Goal: Find contact information: Find contact information

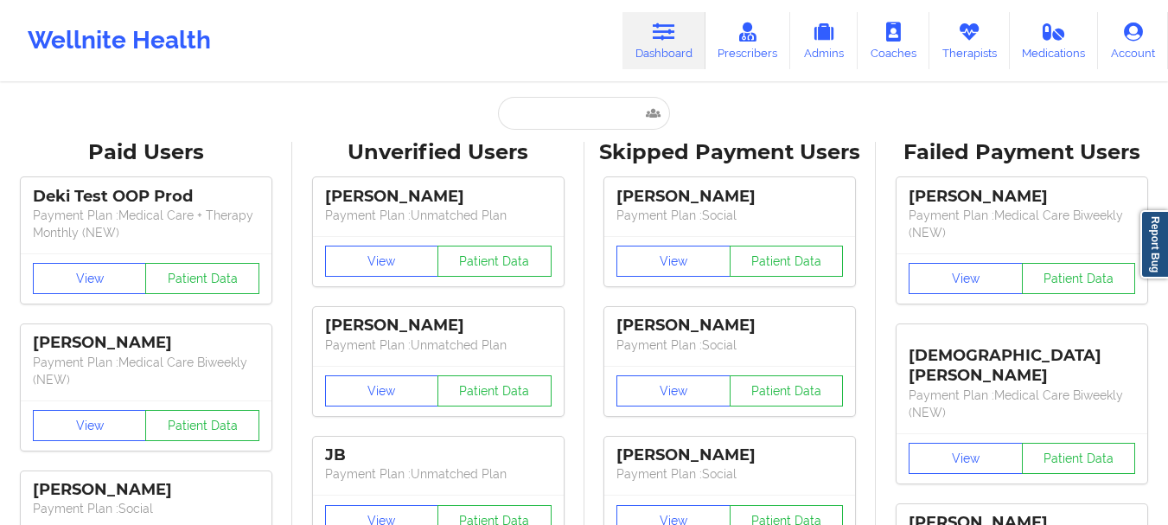
click at [566, 139] on div "Unverified Users" at bounding box center [438, 152] width 268 height 27
click at [556, 124] on input "text" at bounding box center [583, 113] width 171 height 33
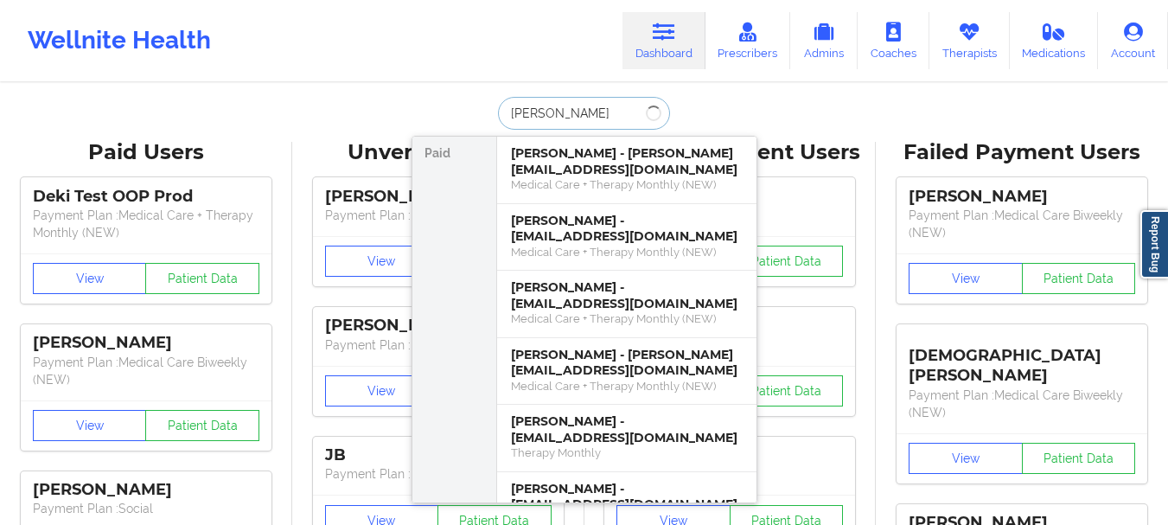
type input "[PERSON_NAME]"
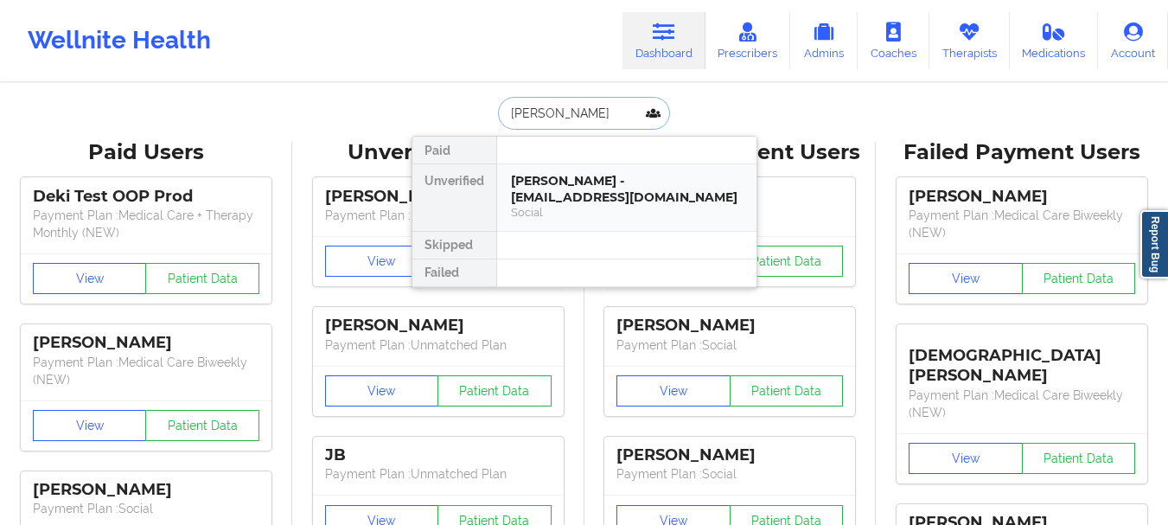
click at [555, 199] on div "[PERSON_NAME] - [EMAIL_ADDRESS][DOMAIN_NAME]" at bounding box center [627, 189] width 232 height 32
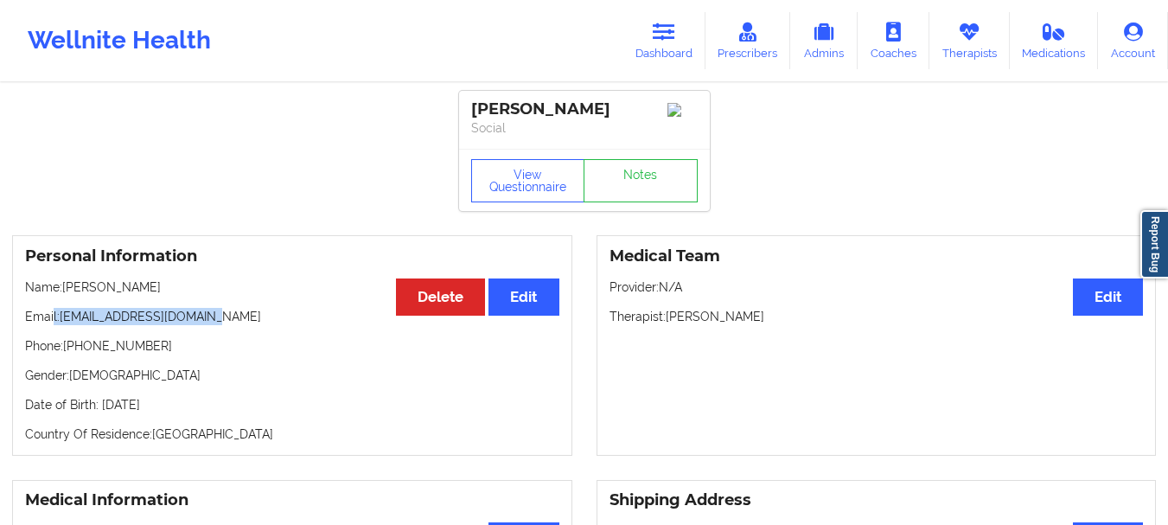
drag, startPoint x: 207, startPoint y: 322, endPoint x: 53, endPoint y: 316, distance: 154.1
click at [53, 316] on p "Email: [EMAIL_ADDRESS][DOMAIN_NAME]" at bounding box center [292, 316] width 534 height 17
click at [80, 317] on p "Email: [EMAIL_ADDRESS][DOMAIN_NAME]" at bounding box center [292, 316] width 534 height 17
drag, startPoint x: 61, startPoint y: 322, endPoint x: 226, endPoint y: 330, distance: 165.4
click at [226, 325] on p "Email: [EMAIL_ADDRESS][DOMAIN_NAME]" at bounding box center [292, 316] width 534 height 17
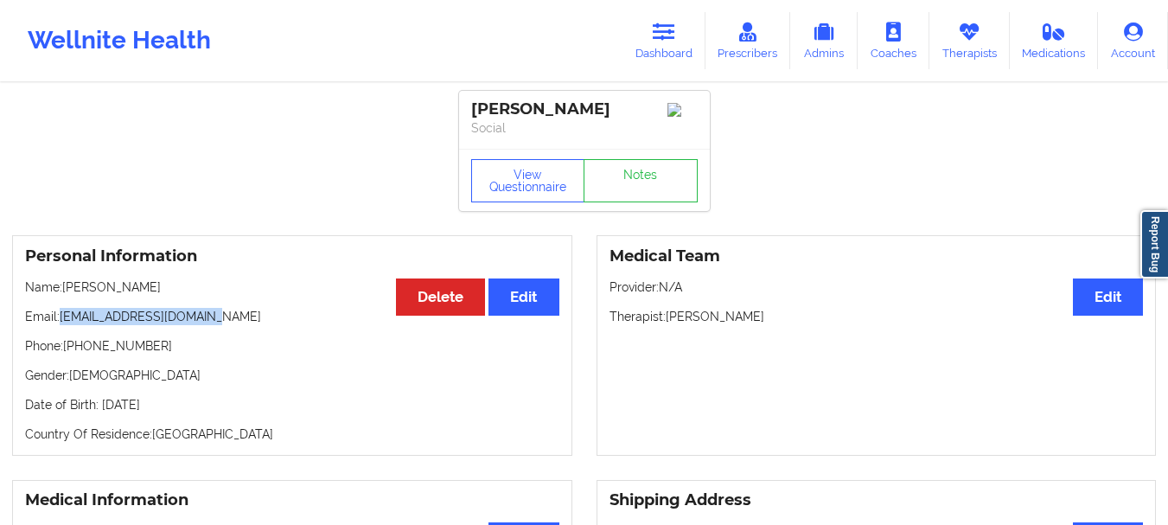
copy p "[EMAIL_ADDRESS][DOMAIN_NAME]"
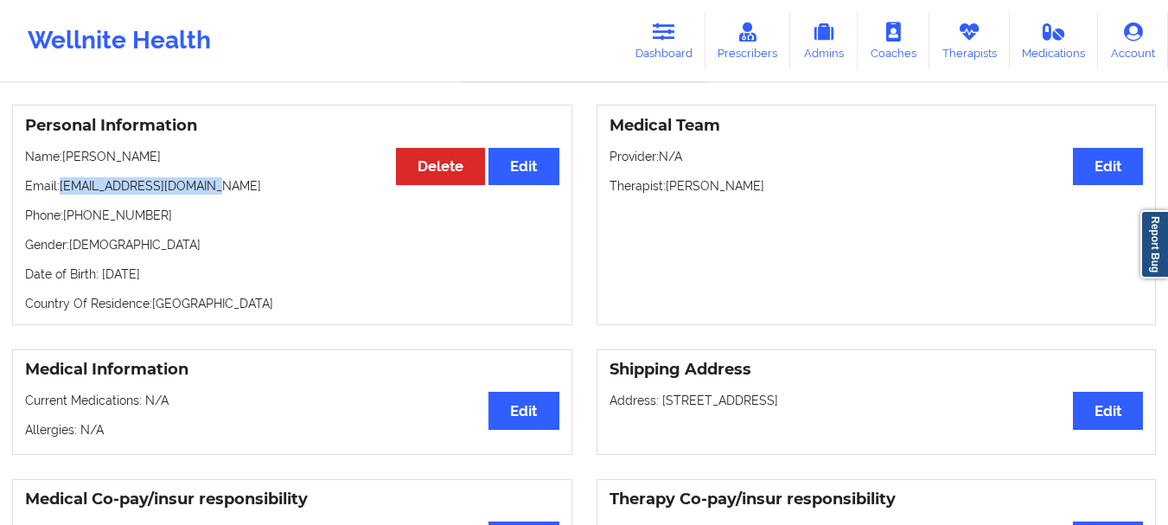
scroll to position [137, 0]
